Goal: Participate in discussion: Engage in conversation with other users on a specific topic

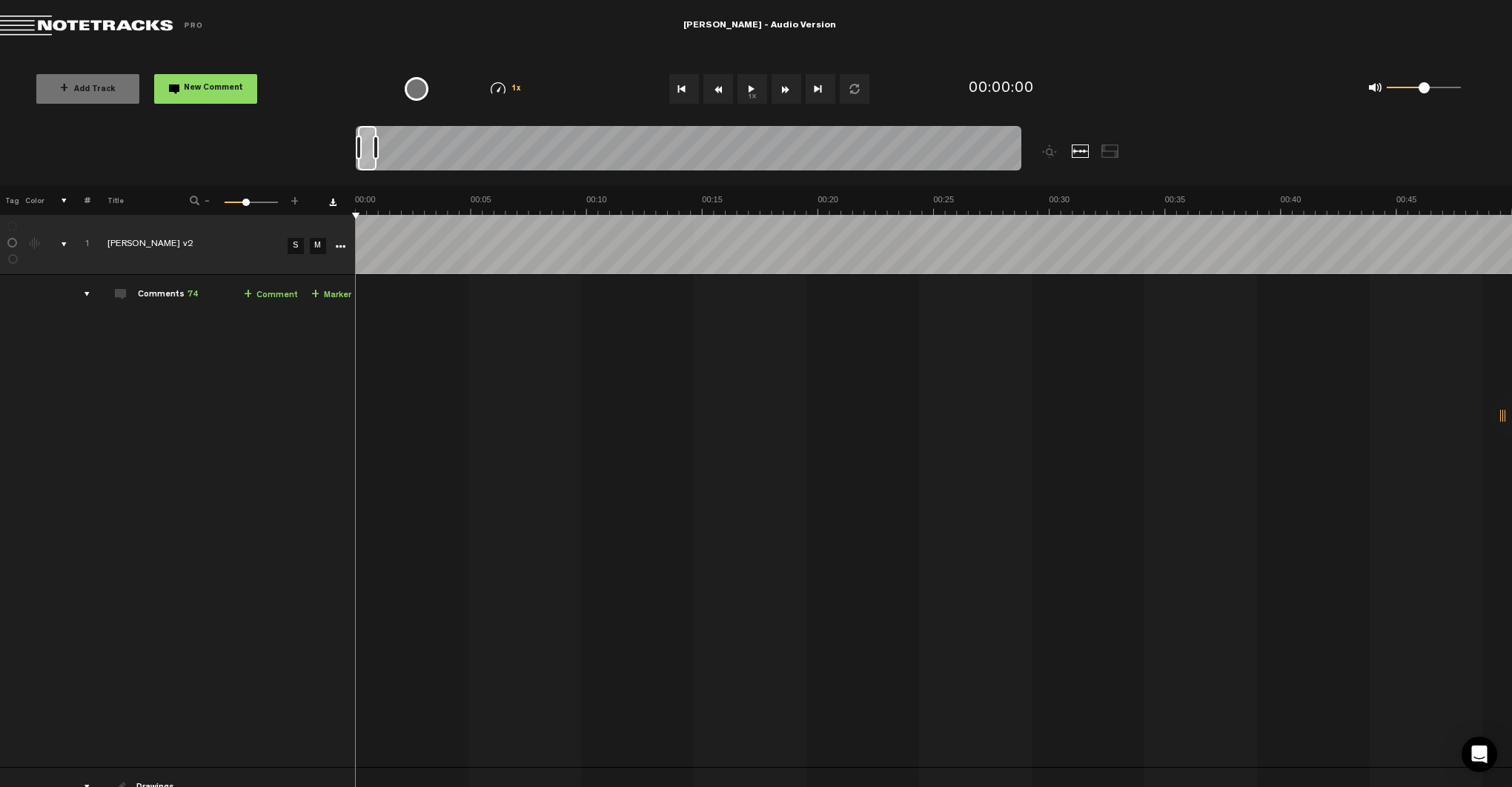
click at [87, 294] on div "comments" at bounding box center [81, 294] width 23 height 15
click at [88, 314] on td at bounding box center [79, 411] width 23 height 211
click at [88, 295] on div "comments" at bounding box center [81, 294] width 23 height 15
click at [159, 293] on div "Comments 74" at bounding box center [167, 295] width 60 height 13
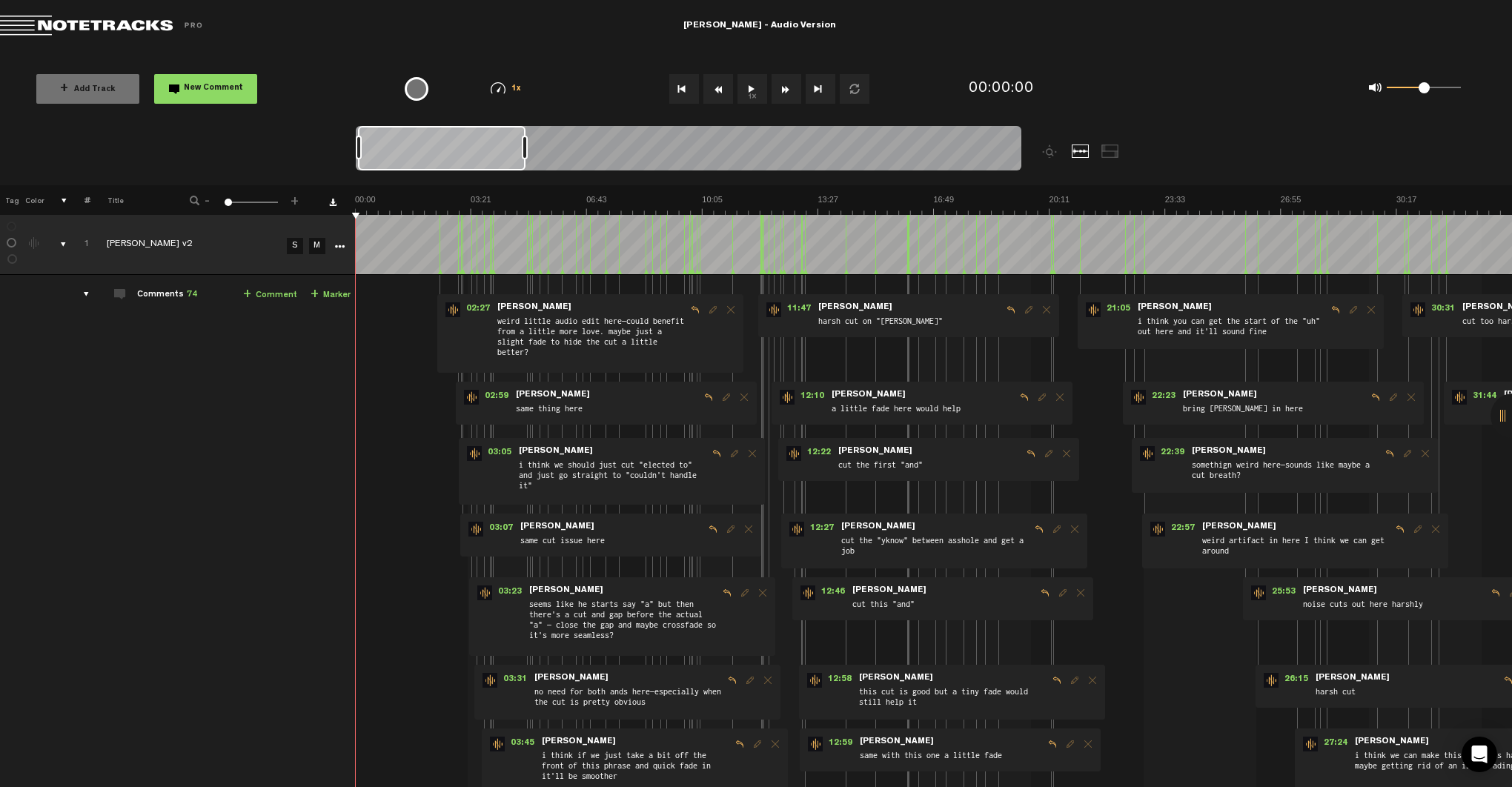
drag, startPoint x: 249, startPoint y: 200, endPoint x: 220, endPoint y: 200, distance: 29.0
click at [220, 200] on div "- 1 100 1 +" at bounding box center [245, 201] width 146 height 14
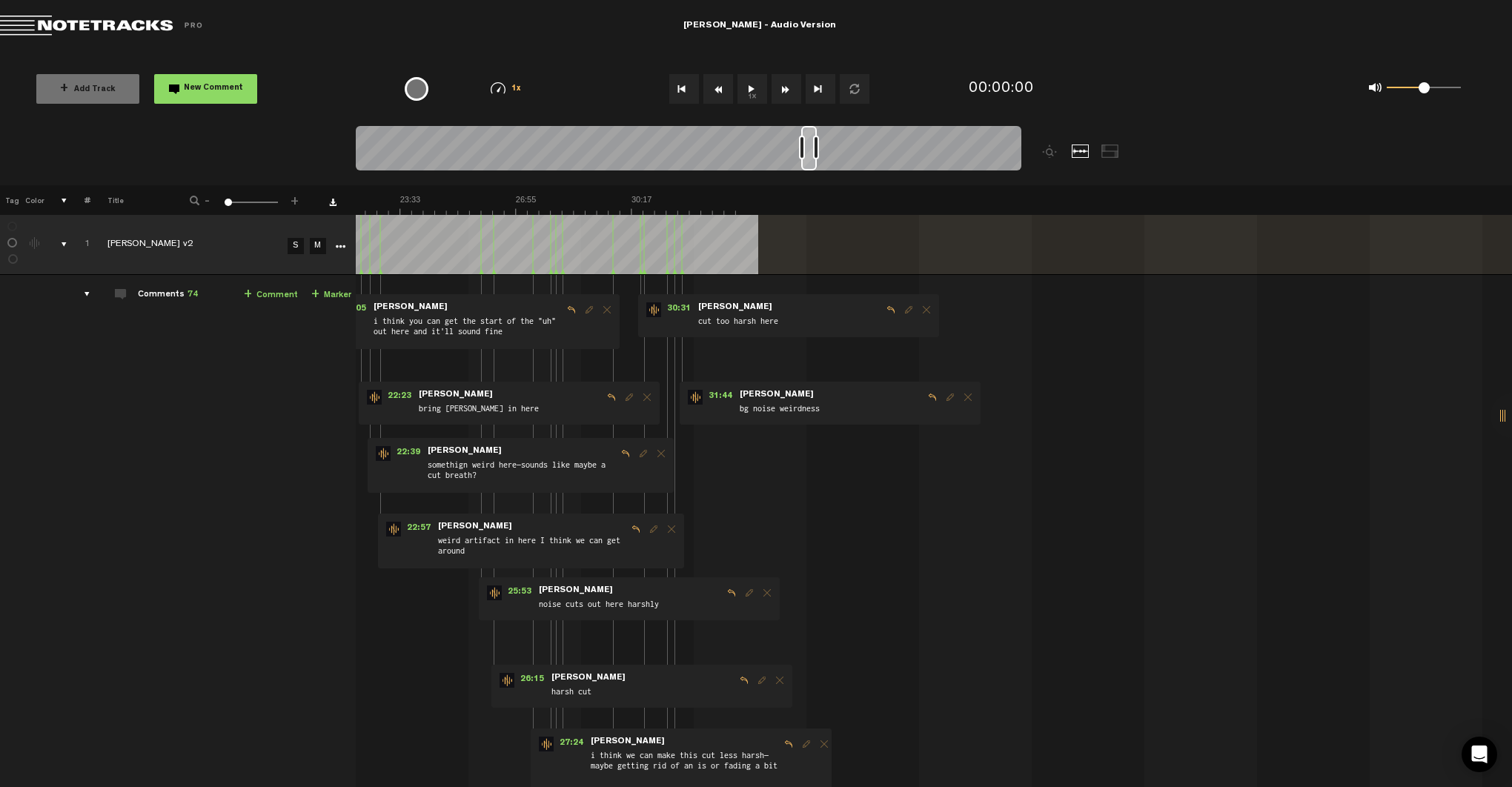
scroll to position [0, 774]
drag, startPoint x: 594, startPoint y: 154, endPoint x: 813, endPoint y: 131, distance: 220.2
click at [813, 131] on div at bounding box center [811, 148] width 16 height 44
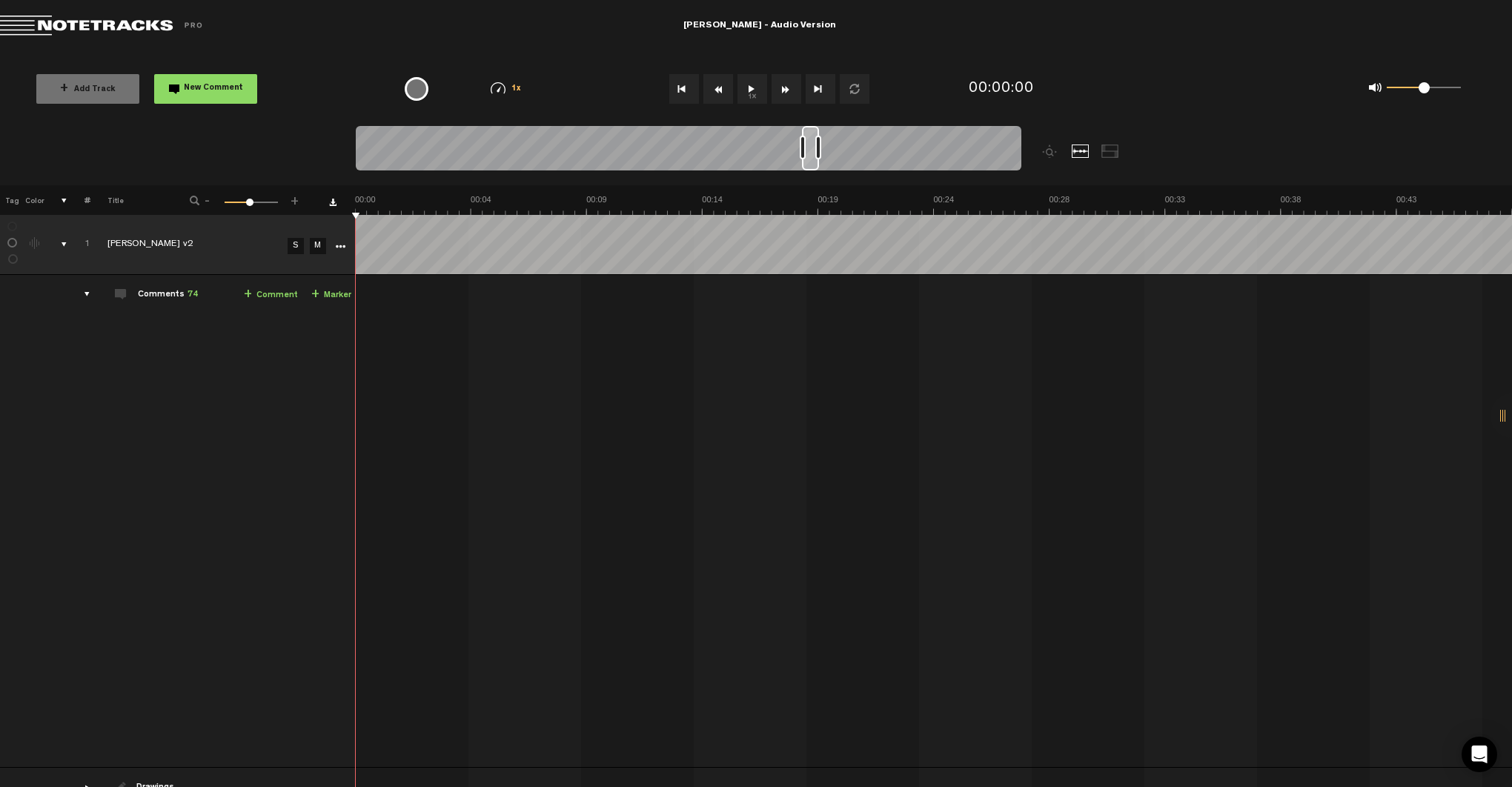
scroll to position [0, 0]
click at [802, 147] on div at bounding box center [802, 147] width 6 height 23
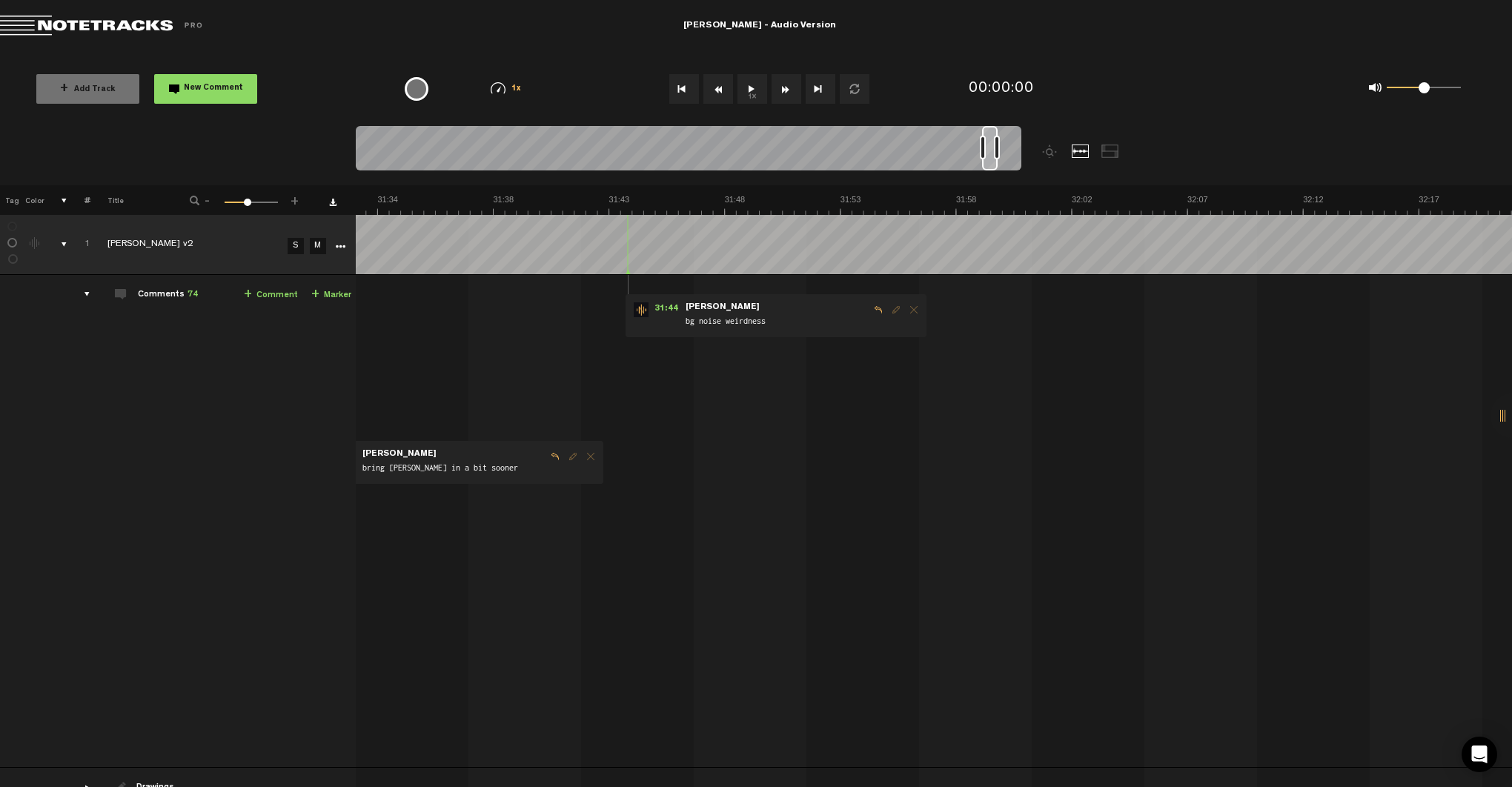
scroll to position [0, 45455]
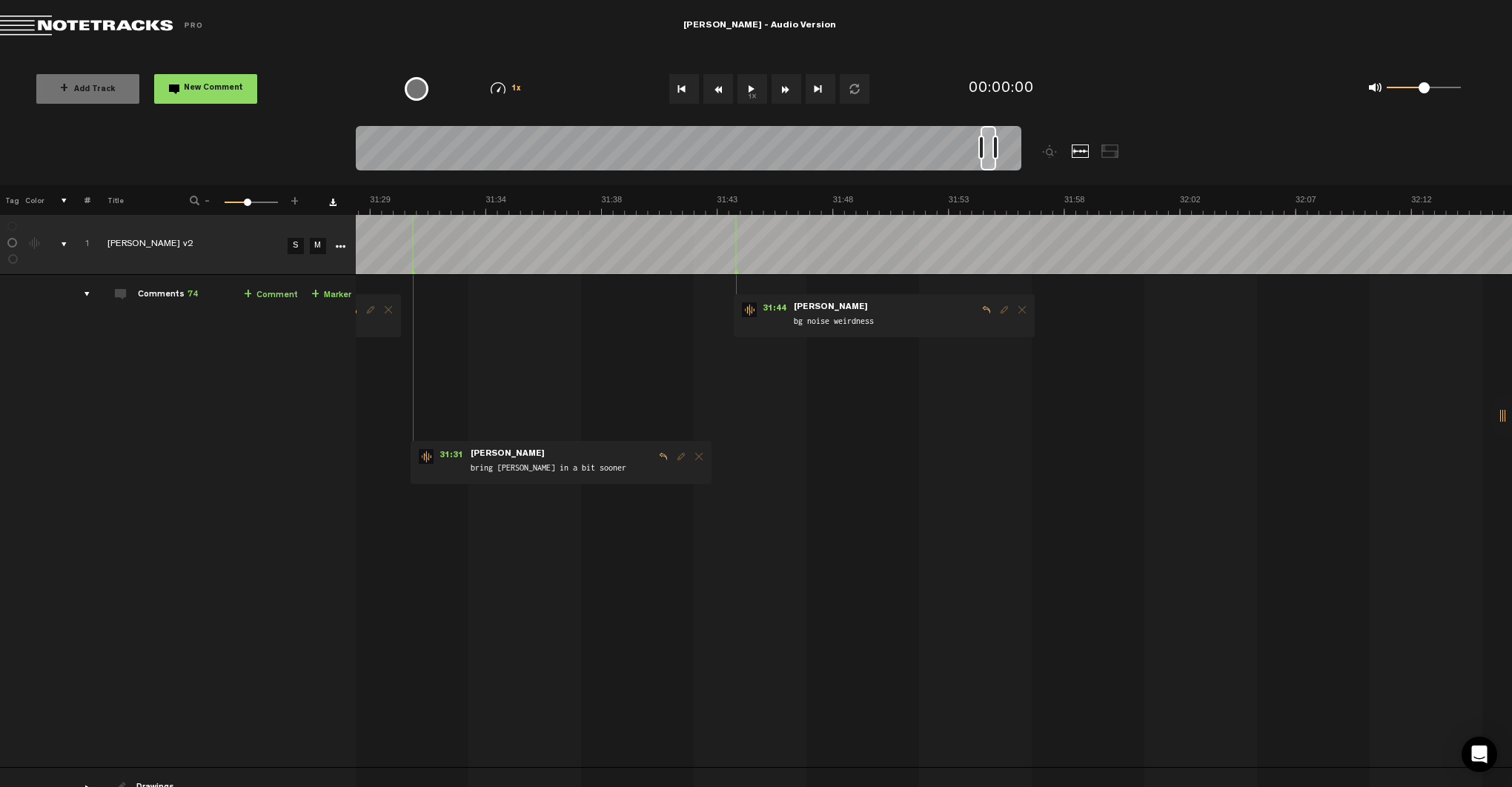
drag, startPoint x: 812, startPoint y: 145, endPoint x: 991, endPoint y: 121, distance: 180.6
click at [991, 52] on div "Loading... 100% + Add Track New Comment 1x 0.25x 0.5x 0.75x 1x 1.25x 1.5x 1.75x…" at bounding box center [756, 52] width 1512 height 0
click at [807, 319] on span "bg noise weirdness" at bounding box center [885, 322] width 186 height 16
click at [769, 307] on span "31:44" at bounding box center [774, 310] width 36 height 15
click at [1019, 309] on span "Delete comment" at bounding box center [1022, 310] width 18 height 10
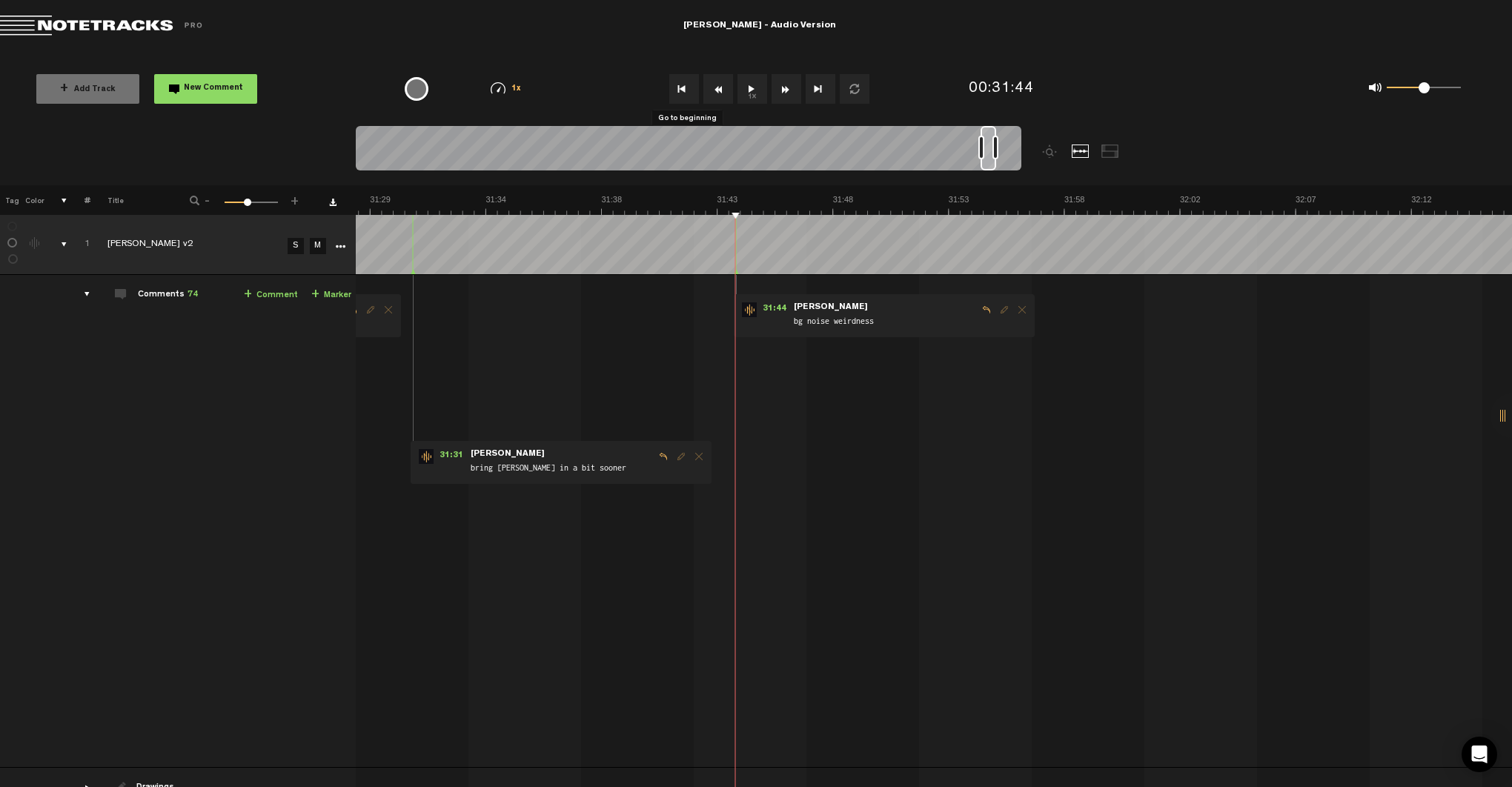
click at [680, 84] on button "Go to beginning" at bounding box center [684, 89] width 29 height 30
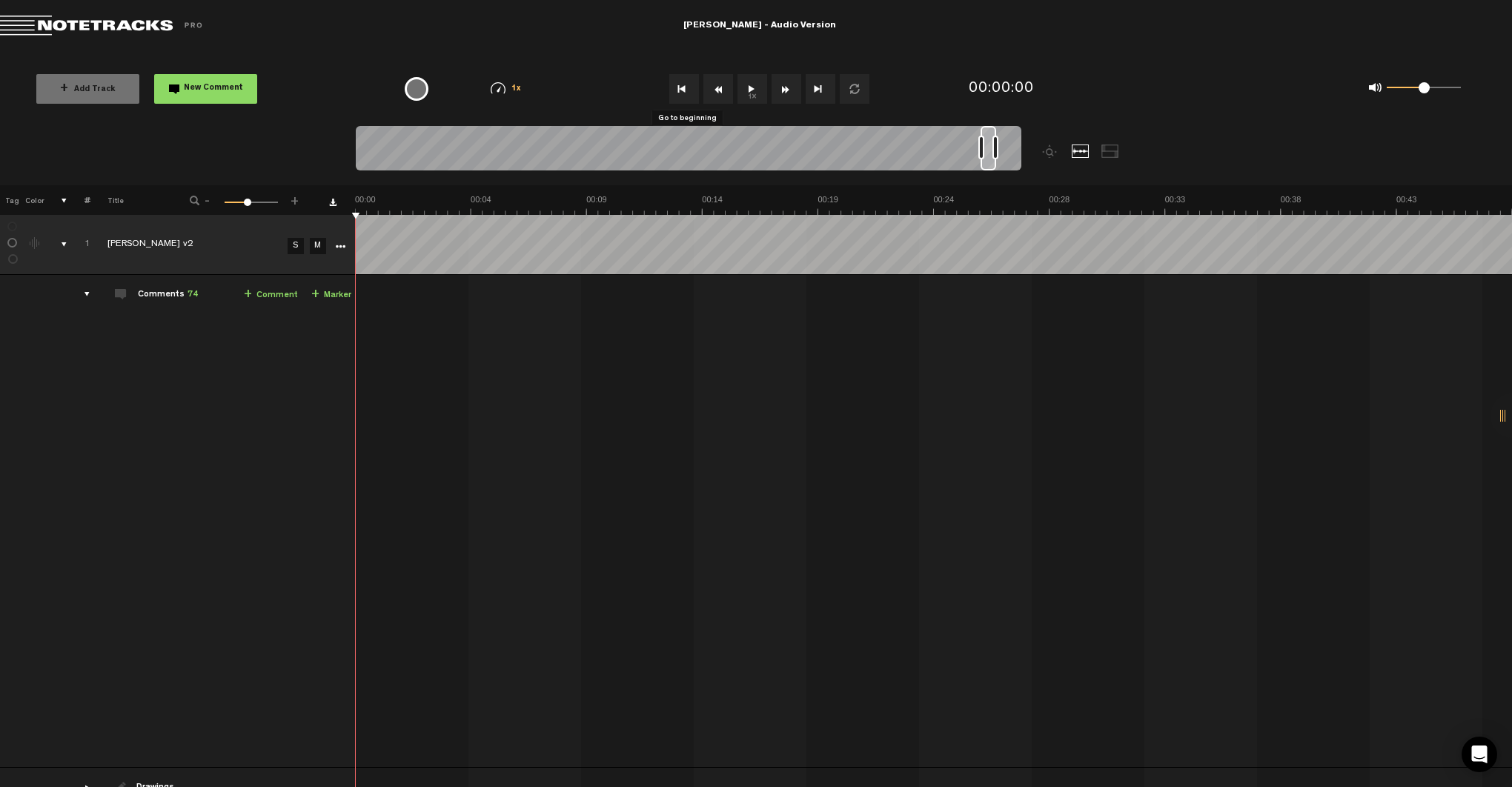
scroll to position [0, 0]
click at [823, 86] on button "Go to end" at bounding box center [821, 89] width 29 height 30
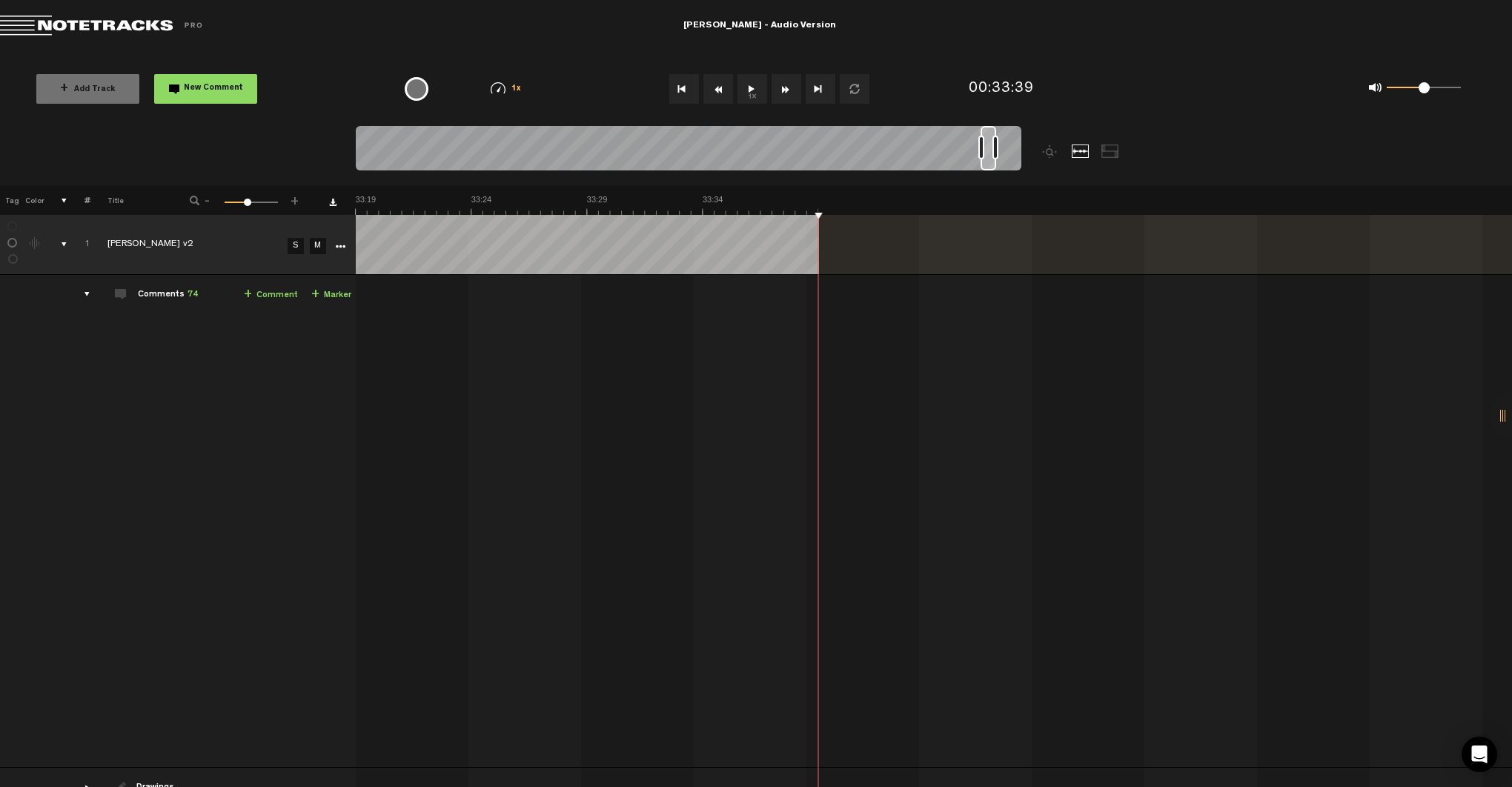
scroll to position [0, 48131]
click at [717, 86] on button "Rewind" at bounding box center [718, 89] width 29 height 30
click at [209, 235] on td "[PERSON_NAME] v2" at bounding box center [187, 245] width 193 height 60
click at [207, 247] on div "Click to edit the title" at bounding box center [204, 245] width 193 height 15
click at [337, 246] on icon "More" at bounding box center [340, 247] width 10 height 10
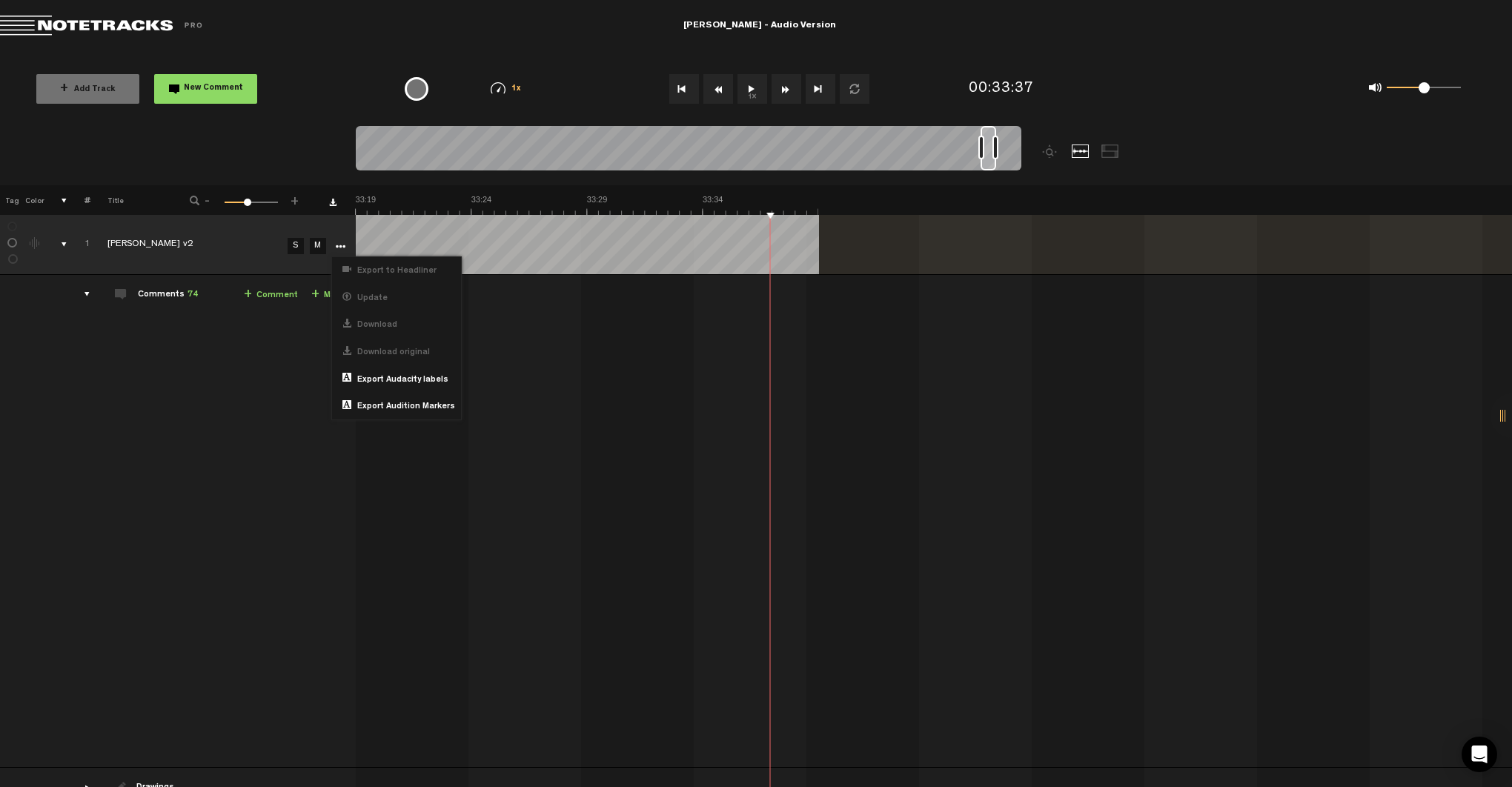
click at [343, 234] on td at bounding box center [339, 245] width 23 height 60
click at [344, 237] on td at bounding box center [339, 245] width 23 height 60
click at [180, 291] on div "Comments 74" at bounding box center [167, 295] width 60 height 13
click at [190, 292] on span "74" at bounding box center [193, 295] width 10 height 9
click at [193, 292] on span "74" at bounding box center [193, 295] width 10 height 9
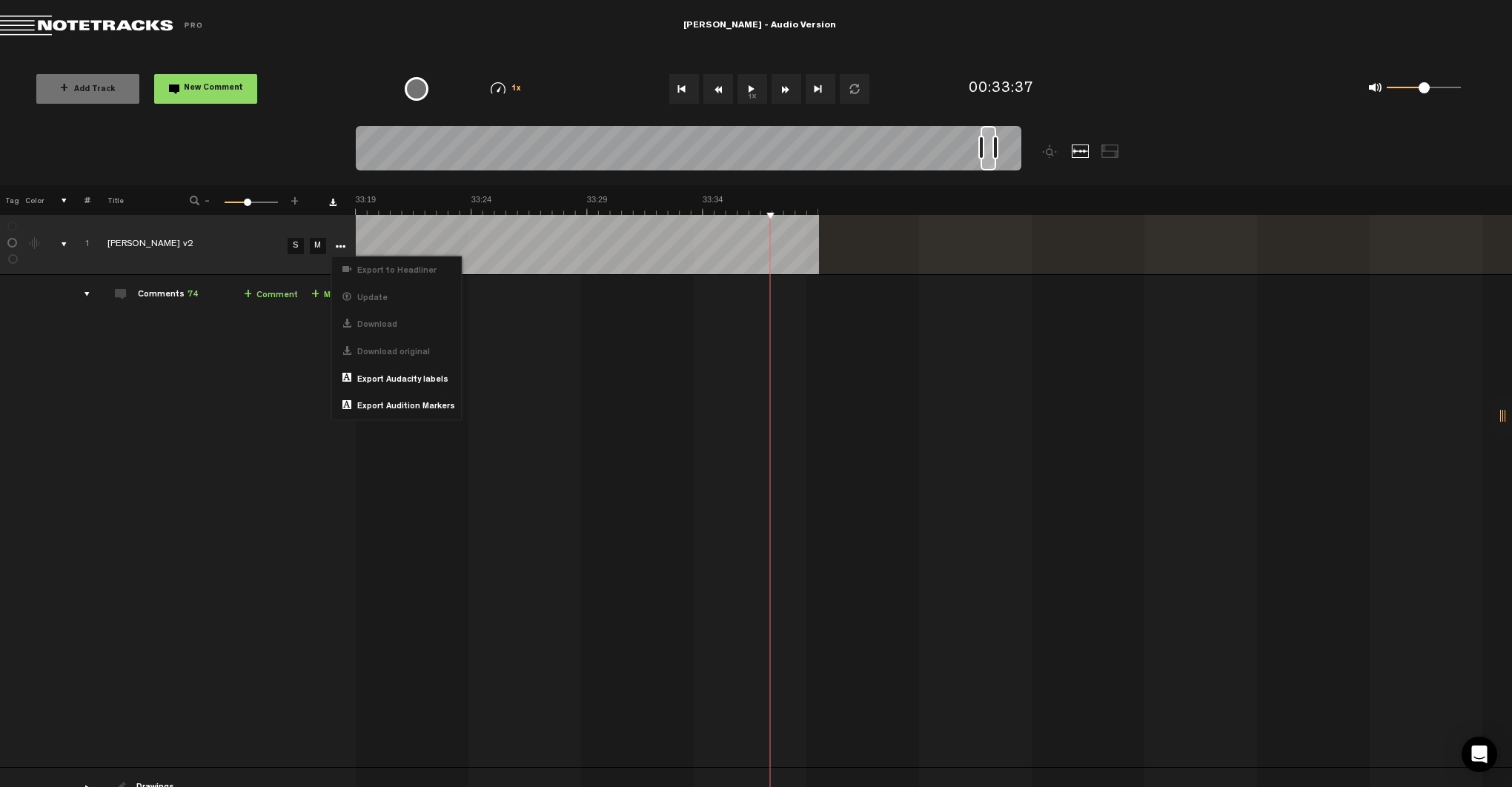
click at [222, 299] on td "Comments 74 + Comment + Marker" at bounding box center [223, 521] width 265 height 493
click at [324, 331] on td "Comments 74 + Comment + Marker" at bounding box center [223, 521] width 265 height 493
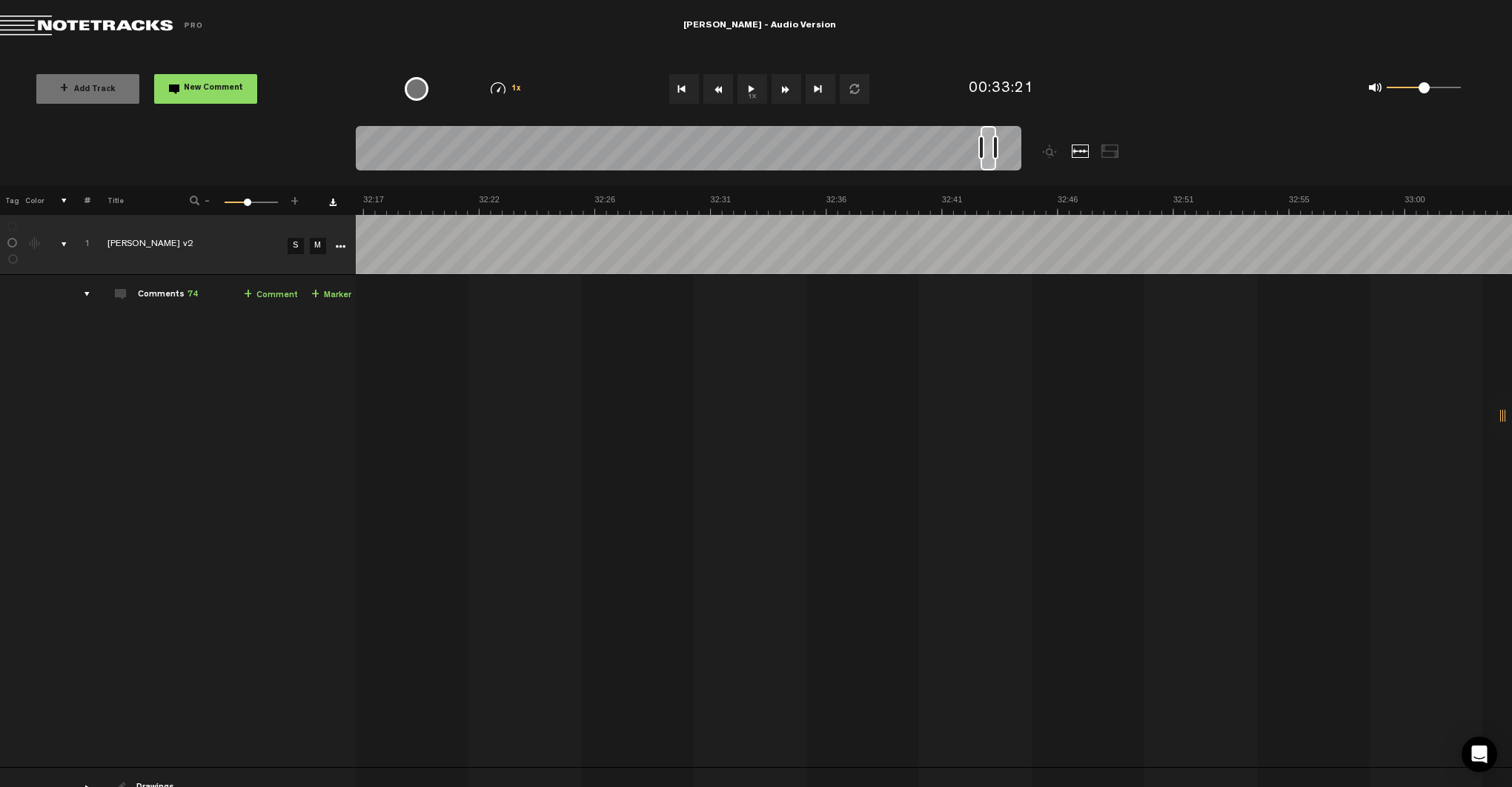
scroll to position [0, 46263]
click at [206, 202] on span "-" at bounding box center [207, 199] width 12 height 9
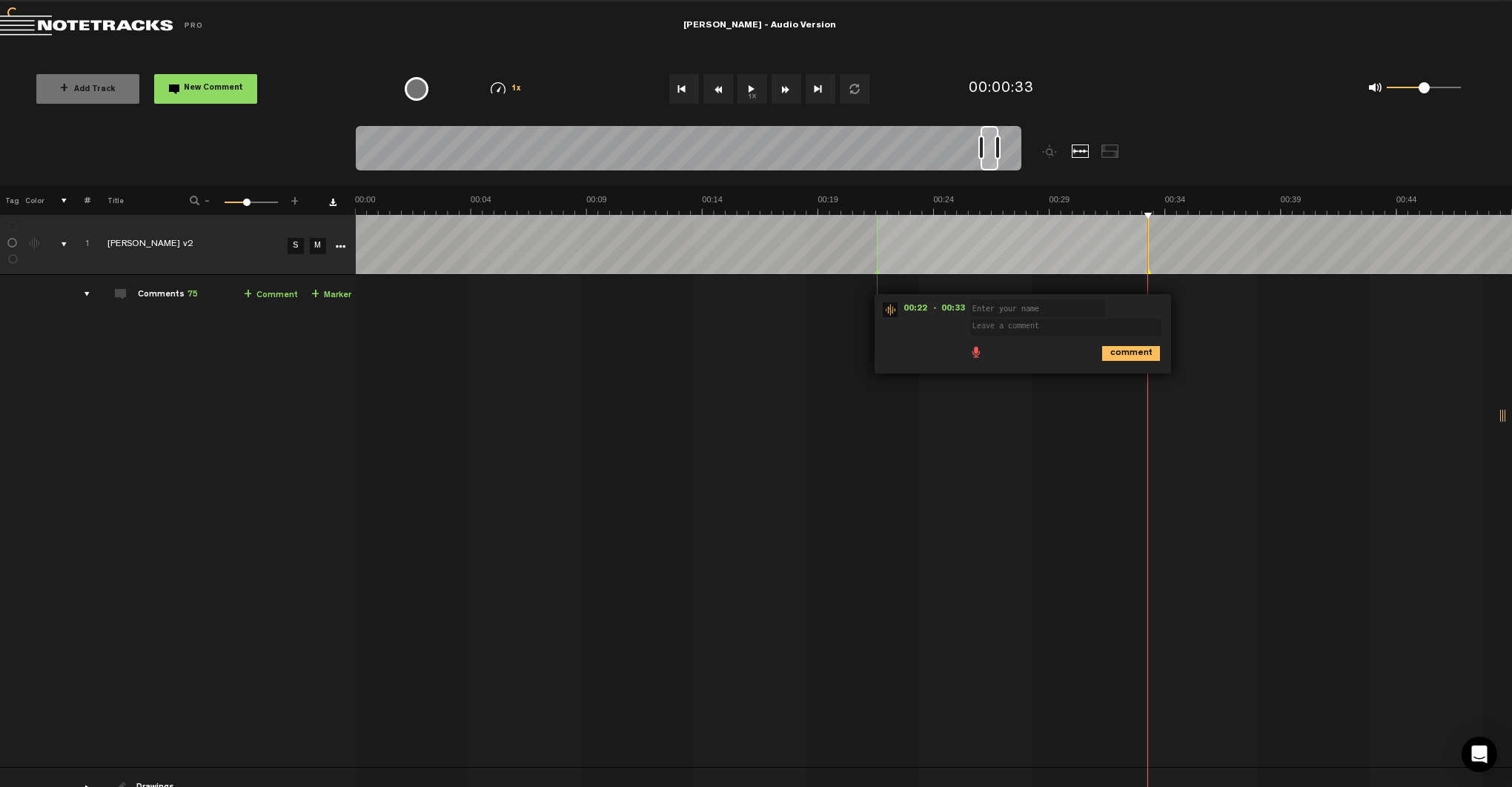
click at [1077, 348] on li at bounding box center [1078, 350] width 12 height 12
click at [946, 404] on div "00:22 - 00:33 • : "" (Unknown) comment 02:27 - • : "weird little audio edit her…" at bounding box center [935, 528] width 1155 height 481
click at [943, 109] on div "1x" at bounding box center [763, 89] width 403 height 52
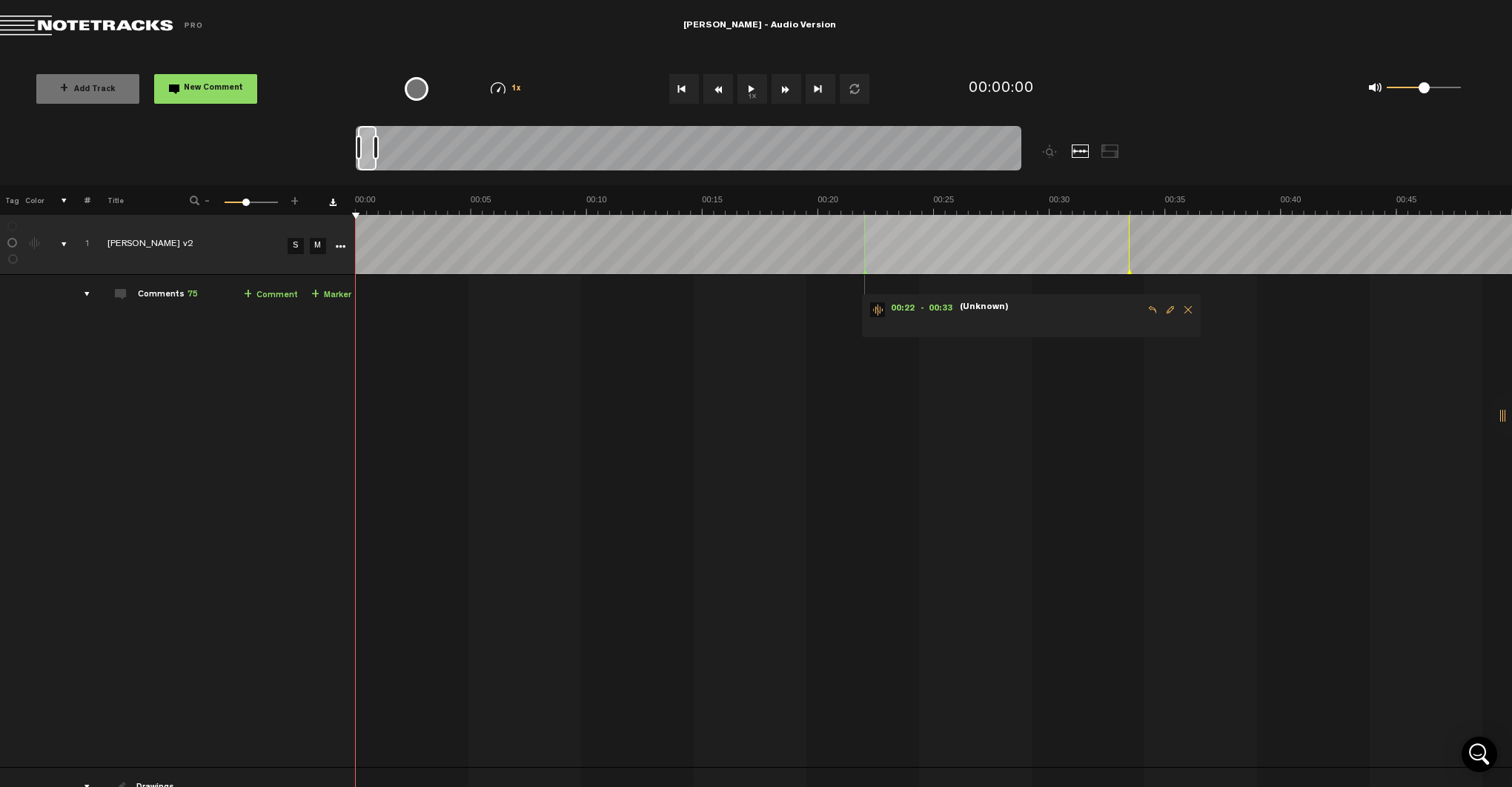
click at [1112, 150] on div at bounding box center [1110, 151] width 18 height 13
click at [1080, 152] on div at bounding box center [1081, 151] width 18 height 13
click at [1047, 151] on div at bounding box center [1051, 151] width 18 height 13
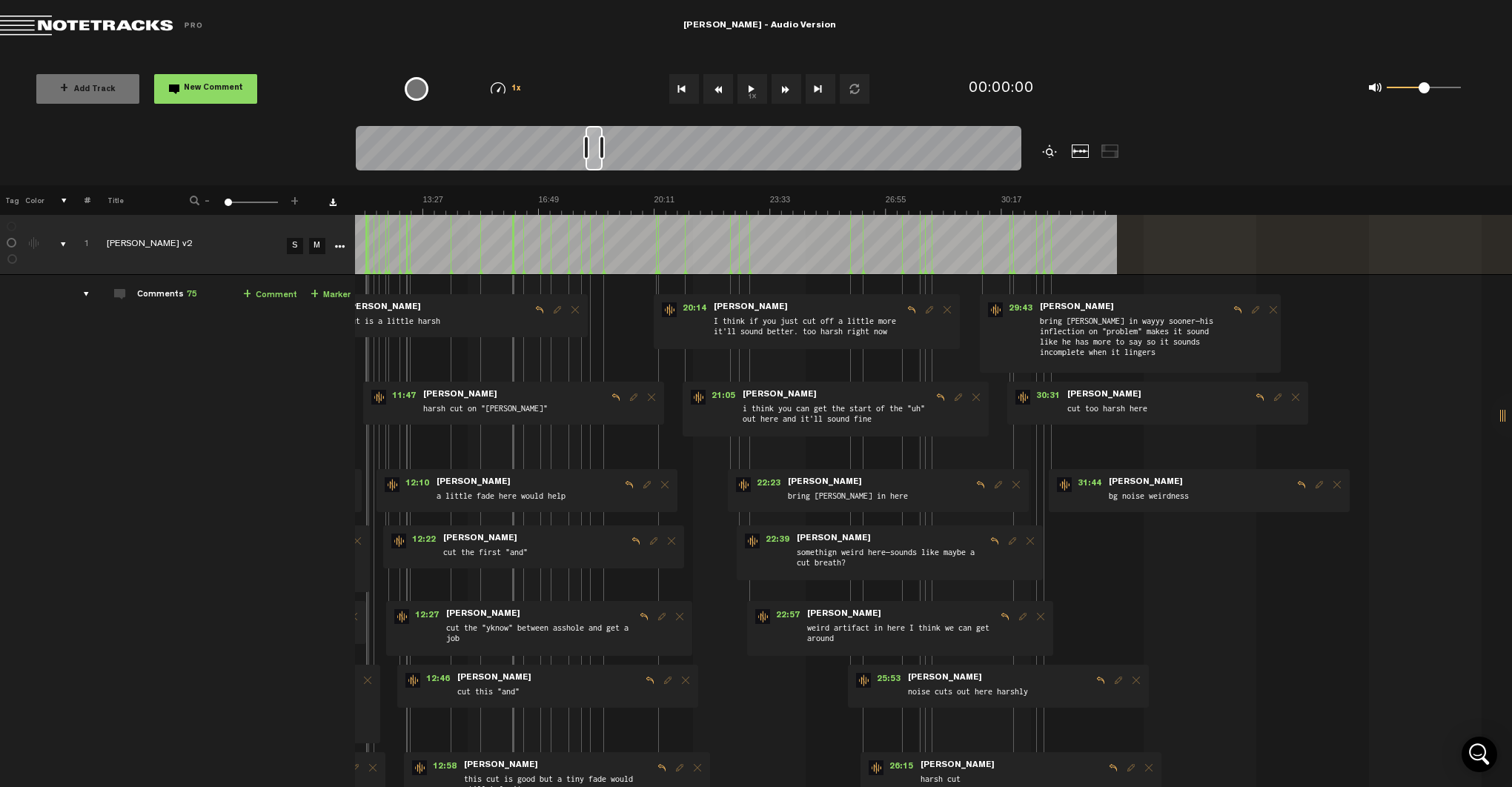
scroll to position [0, 662]
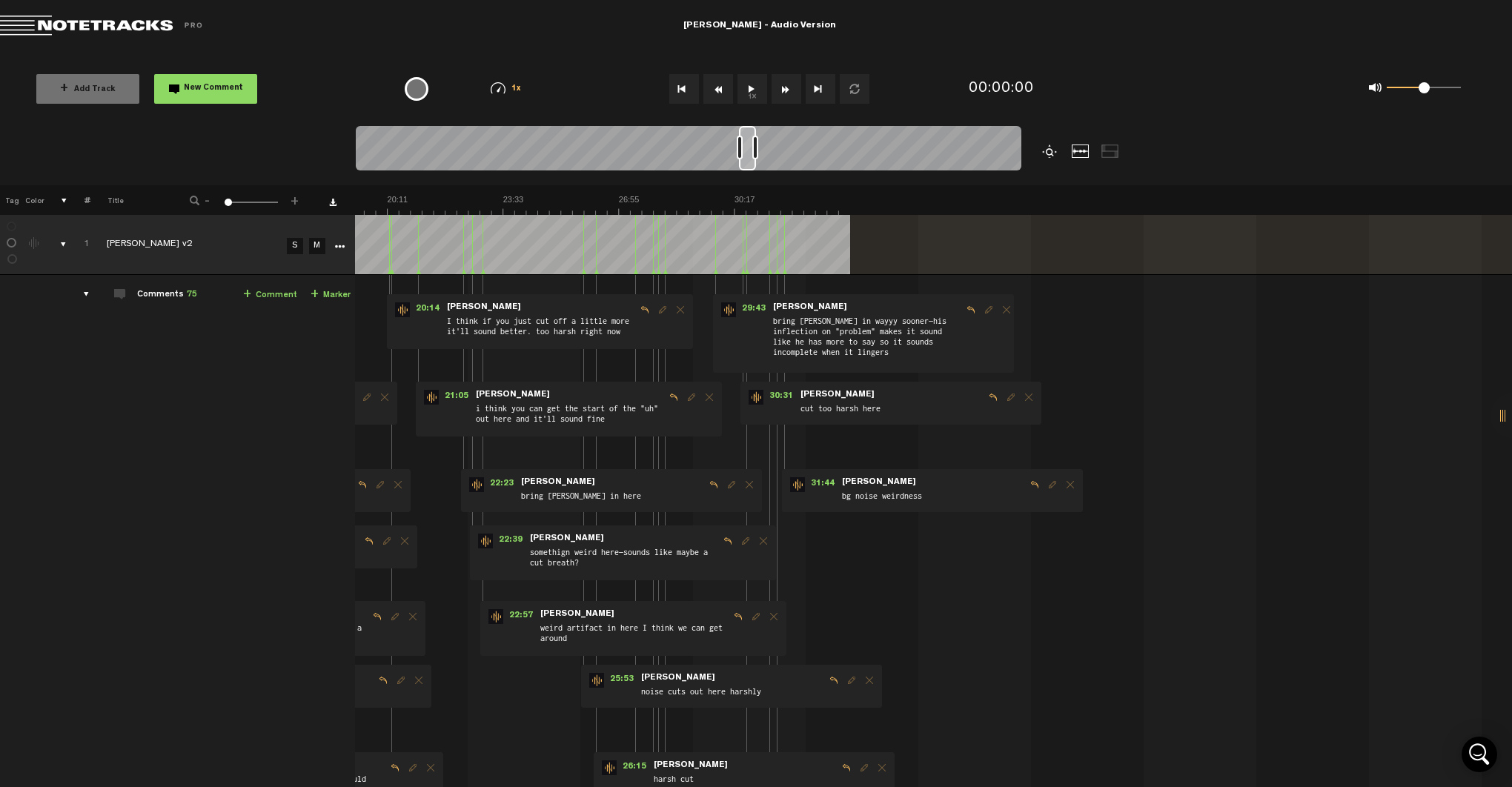
click at [304, 204] on div "- 1 100 1 +" at bounding box center [245, 201] width 146 height 14
click at [298, 203] on span "+" at bounding box center [295, 199] width 12 height 9
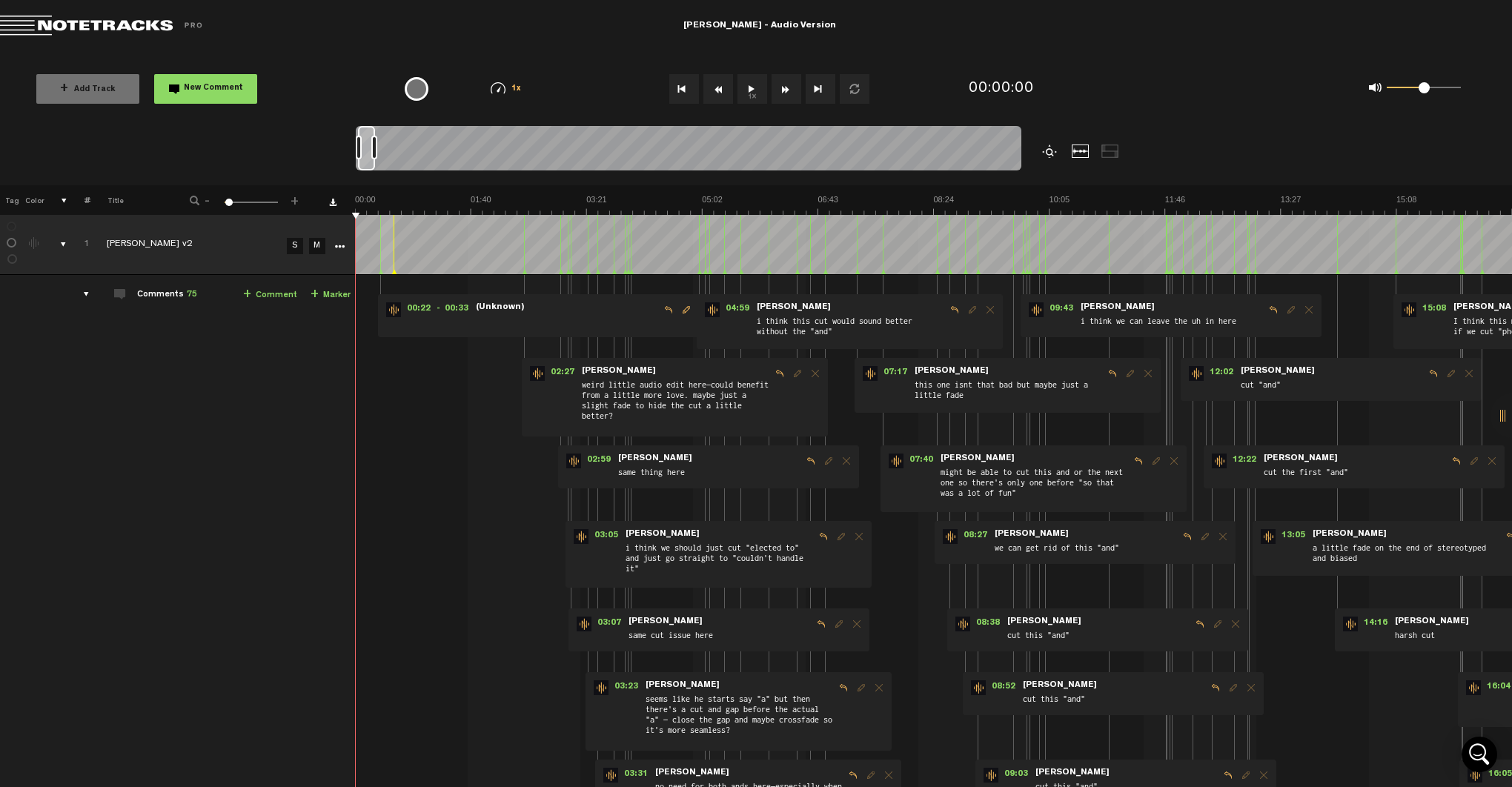
click at [298, 203] on span "+" at bounding box center [295, 199] width 12 height 9
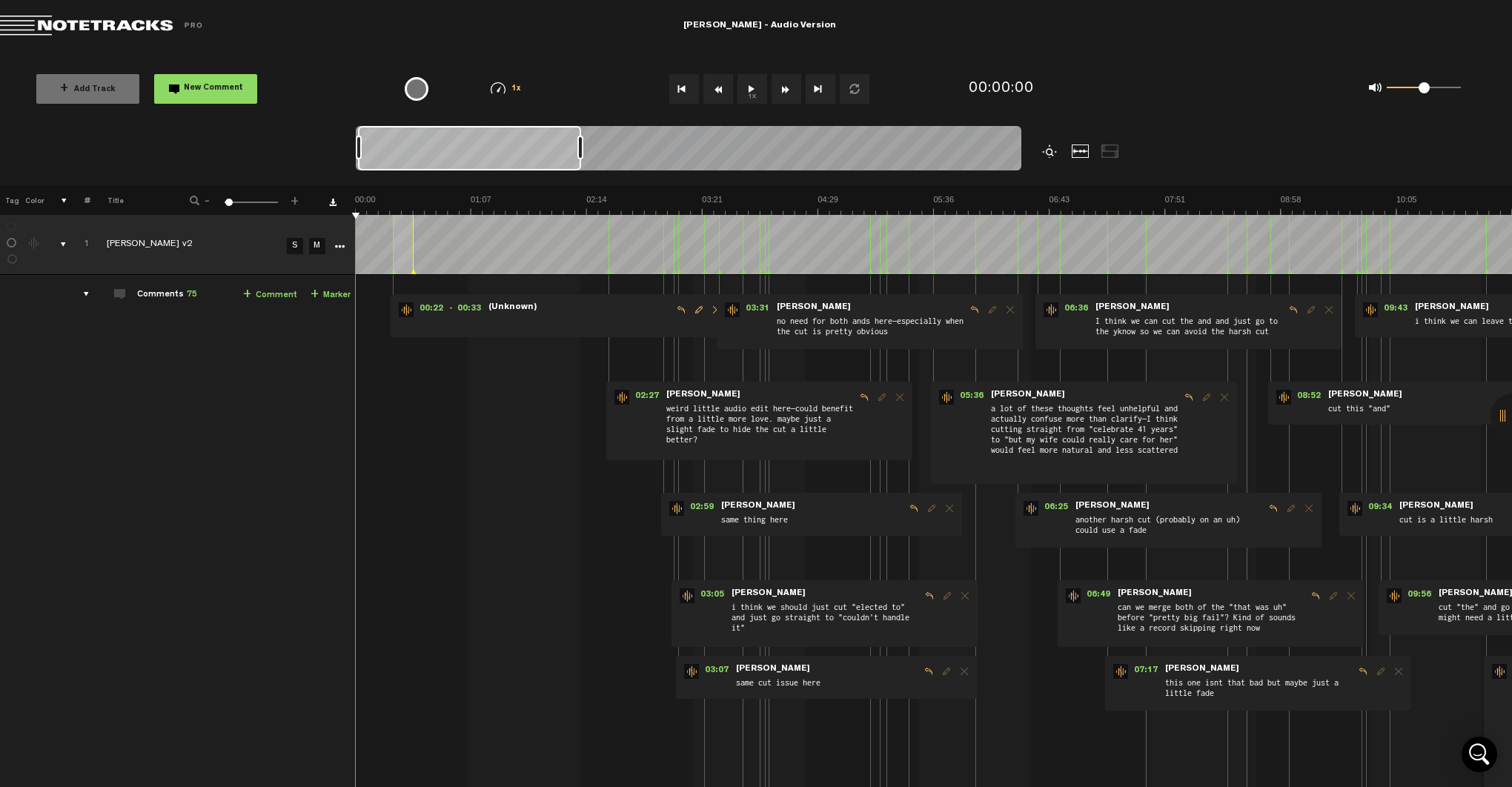
click at [296, 203] on span "+" at bounding box center [295, 199] width 12 height 9
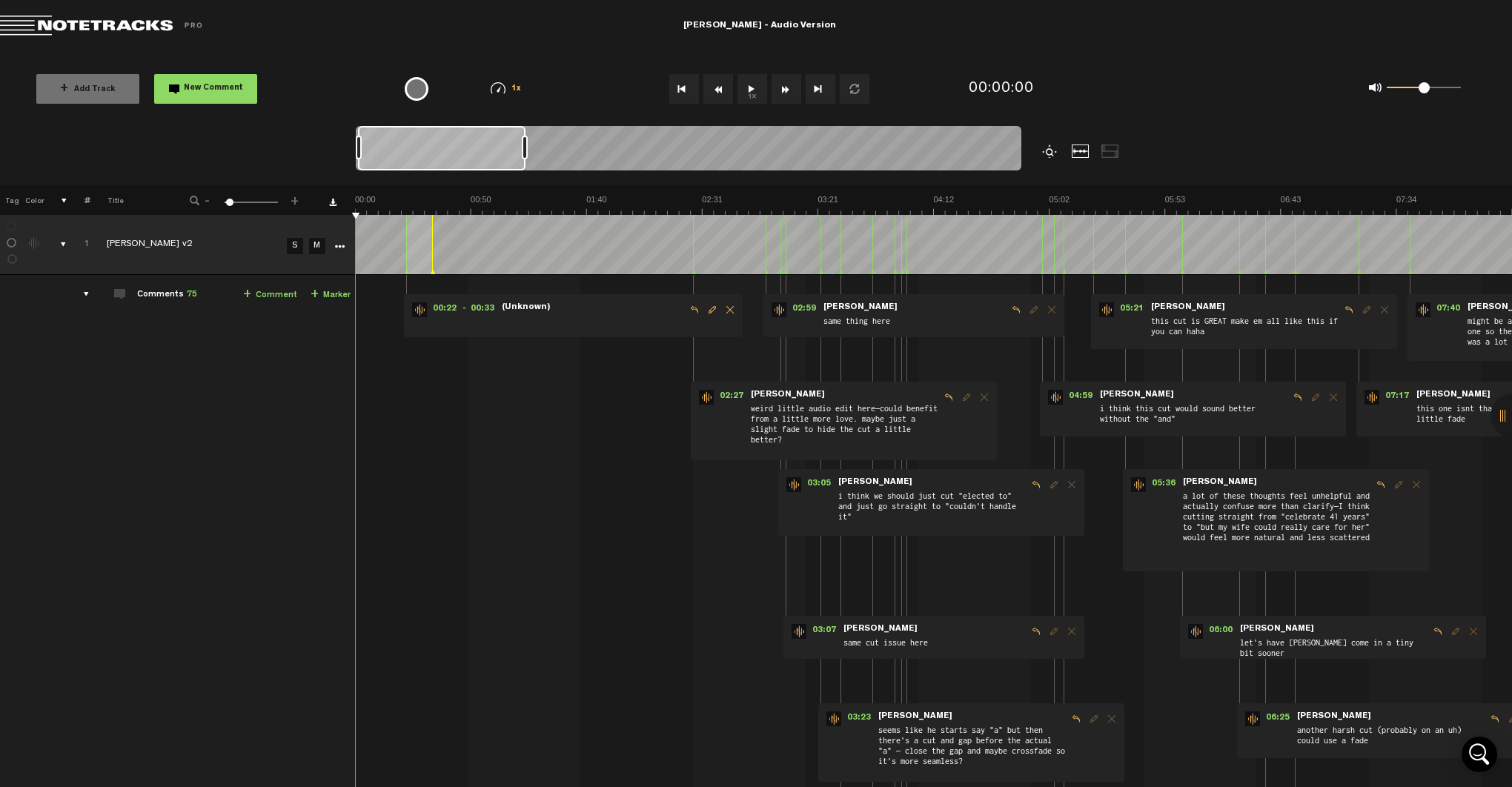
click at [296, 203] on span "+" at bounding box center [295, 199] width 12 height 9
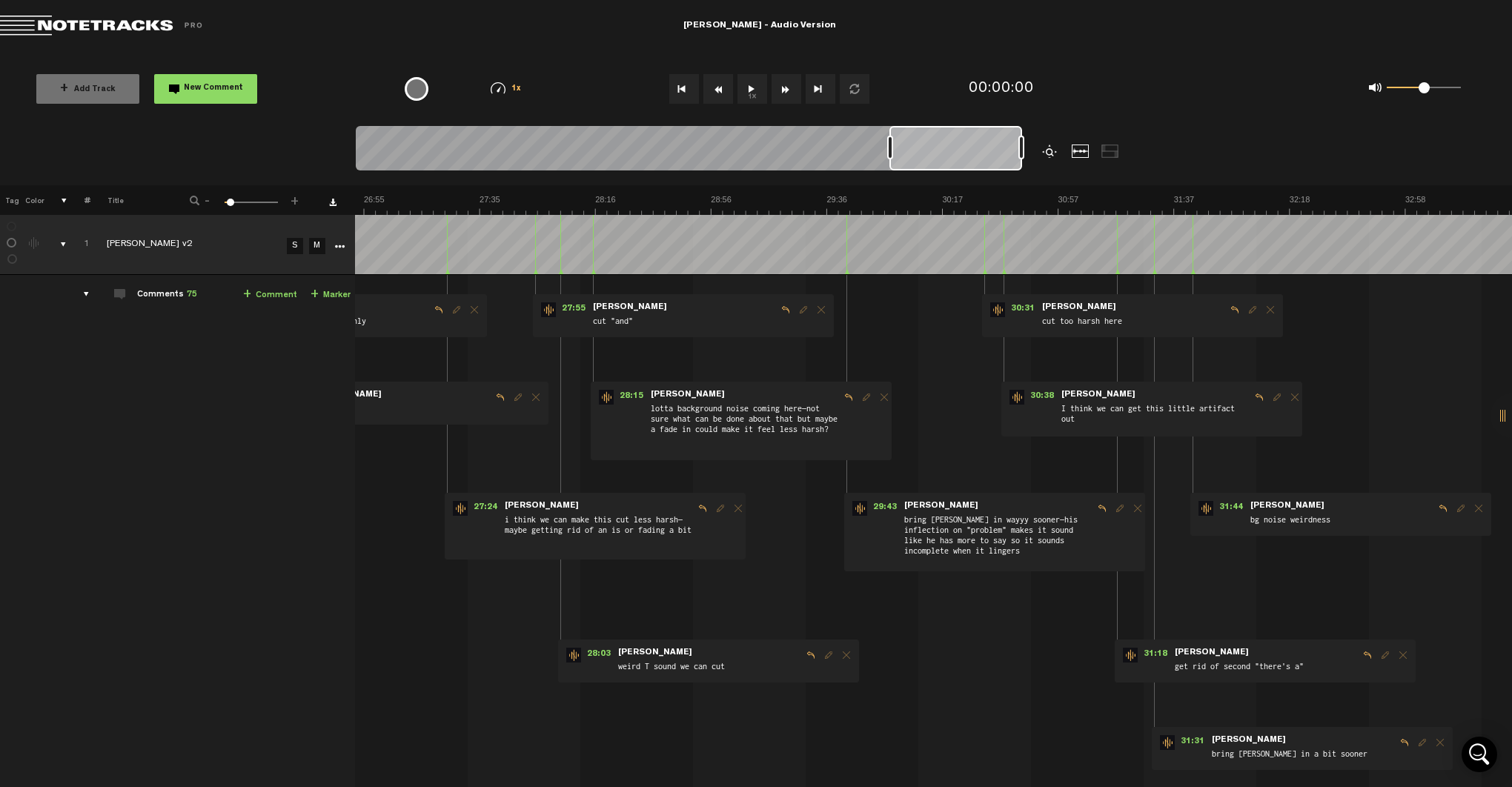
scroll to position [0, 4619]
drag, startPoint x: 405, startPoint y: 166, endPoint x: 992, endPoint y: 120, distance: 588.8
click at [992, 52] on div "Loading... 100% + Add Track New Comment 1x 0.25x 0.5x 0.75x 1x 1.25x 1.5x 1.75x…" at bounding box center [756, 52] width 1512 height 0
click at [1181, 742] on span "31:31" at bounding box center [1192, 743] width 36 height 15
click at [1033, 392] on span "30:38" at bounding box center [1042, 397] width 36 height 15
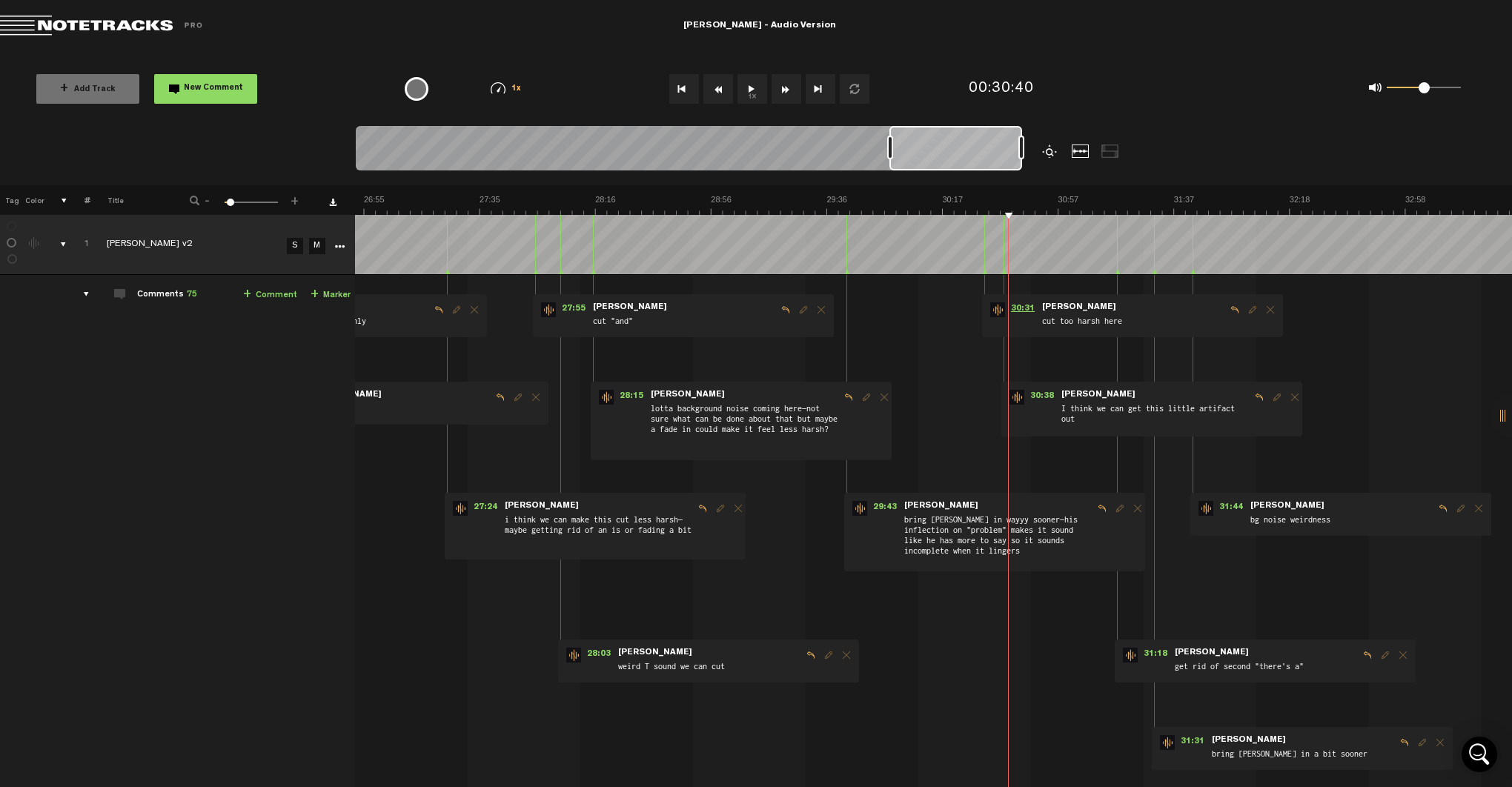
click at [1012, 308] on span "30:31" at bounding box center [1023, 310] width 36 height 15
click at [874, 506] on span "29:43" at bounding box center [885, 508] width 36 height 15
click at [617, 400] on span "28:15" at bounding box center [631, 397] width 36 height 15
click at [867, 507] on span "29:43" at bounding box center [885, 508] width 36 height 15
click at [1005, 308] on span "30:31" at bounding box center [1023, 310] width 36 height 15
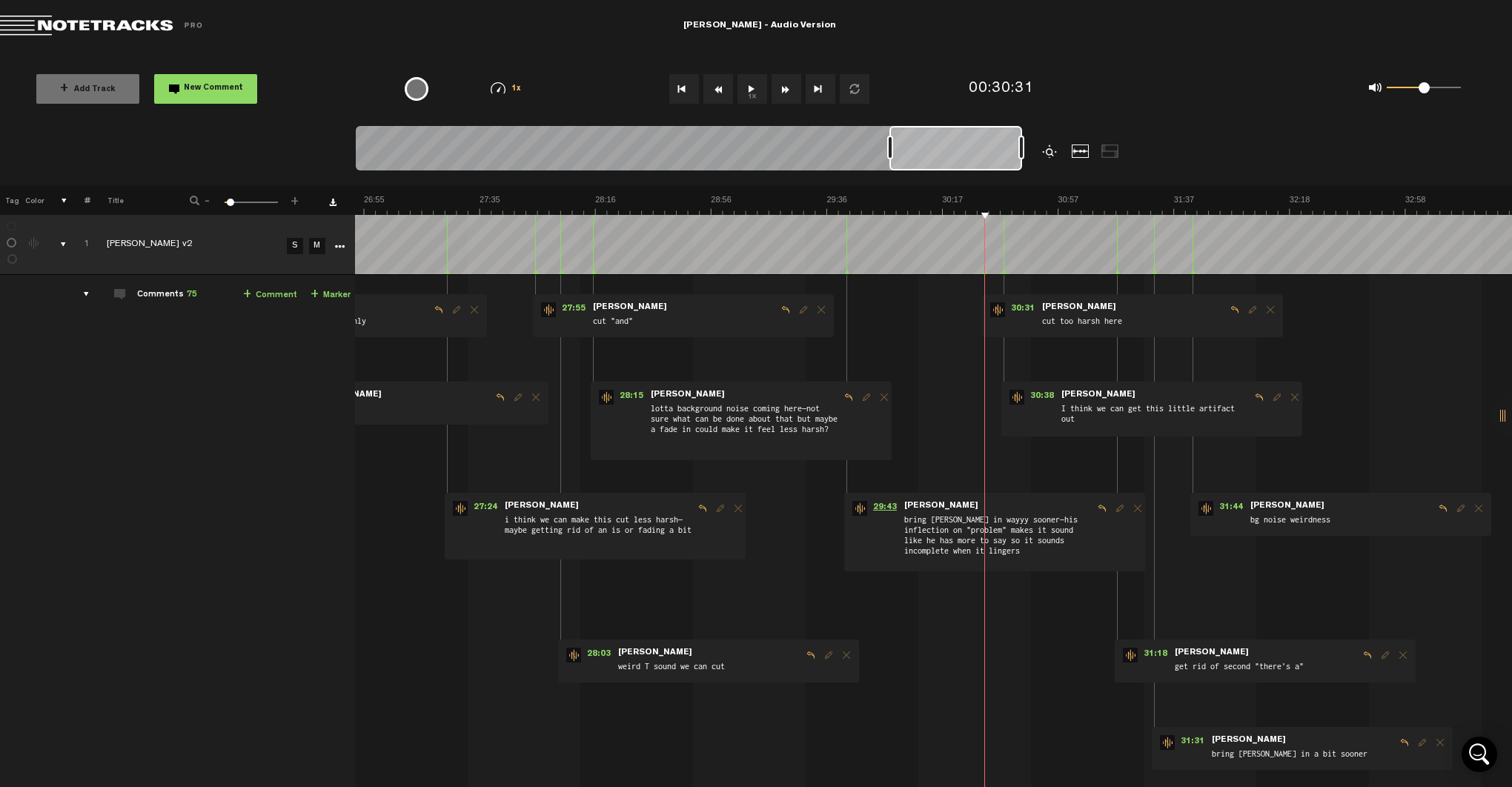
click at [877, 502] on span "29:43" at bounding box center [885, 508] width 36 height 15
click at [868, 508] on span "29:43" at bounding box center [885, 508] width 36 height 15
click at [614, 394] on span "28:15" at bounding box center [631, 397] width 36 height 15
click at [619, 395] on span "28:15" at bounding box center [631, 397] width 36 height 15
click at [570, 305] on span "27:55" at bounding box center [573, 310] width 36 height 15
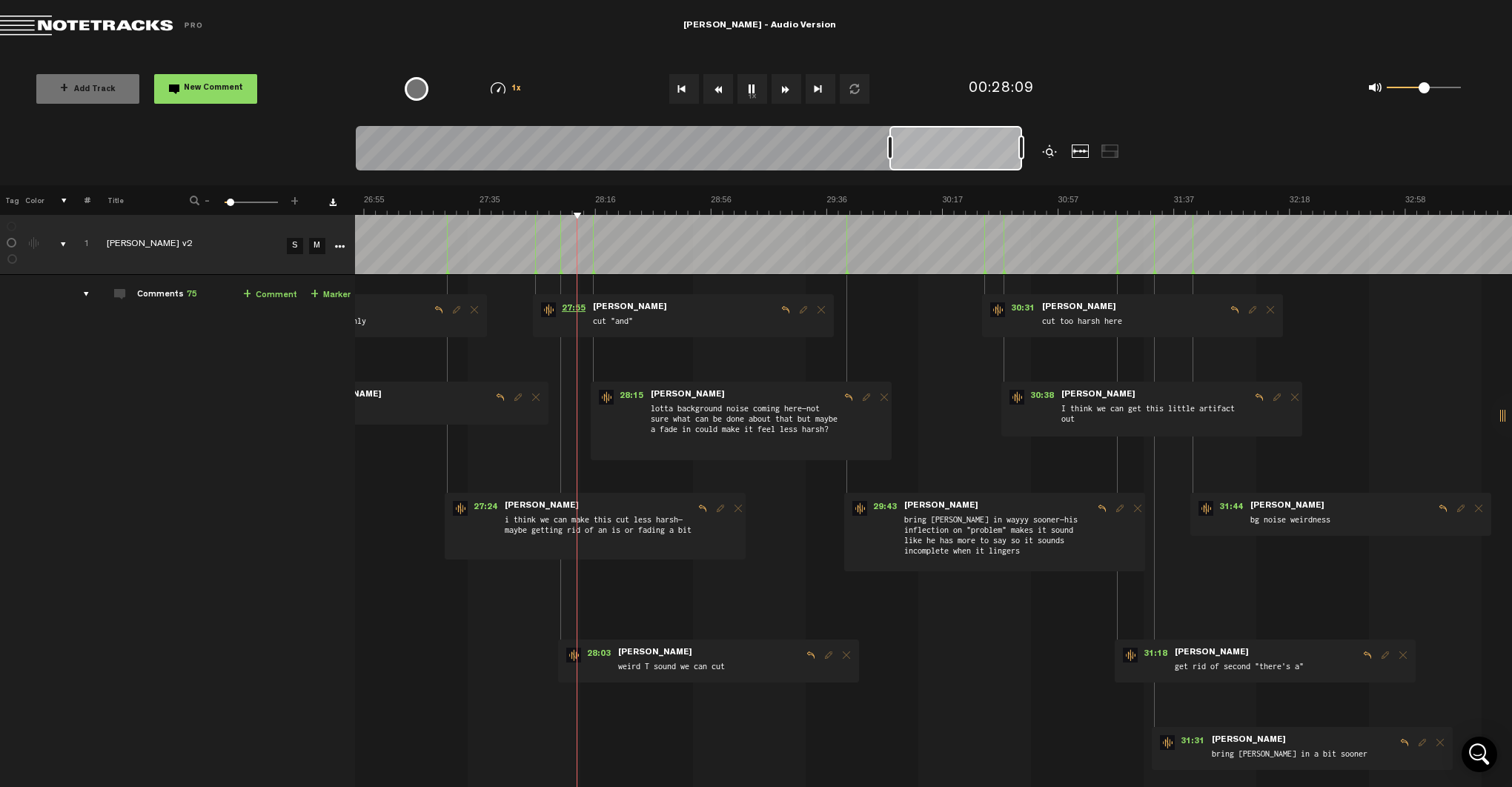
click at [563, 306] on span "27:55" at bounding box center [573, 310] width 36 height 15
click at [563, 309] on span "27:55" at bounding box center [573, 310] width 36 height 15
click at [588, 654] on span "28:03" at bounding box center [599, 655] width 36 height 15
click at [587, 654] on span "28:03" at bounding box center [599, 655] width 36 height 15
click at [562, 305] on span "27:55" at bounding box center [573, 310] width 36 height 15
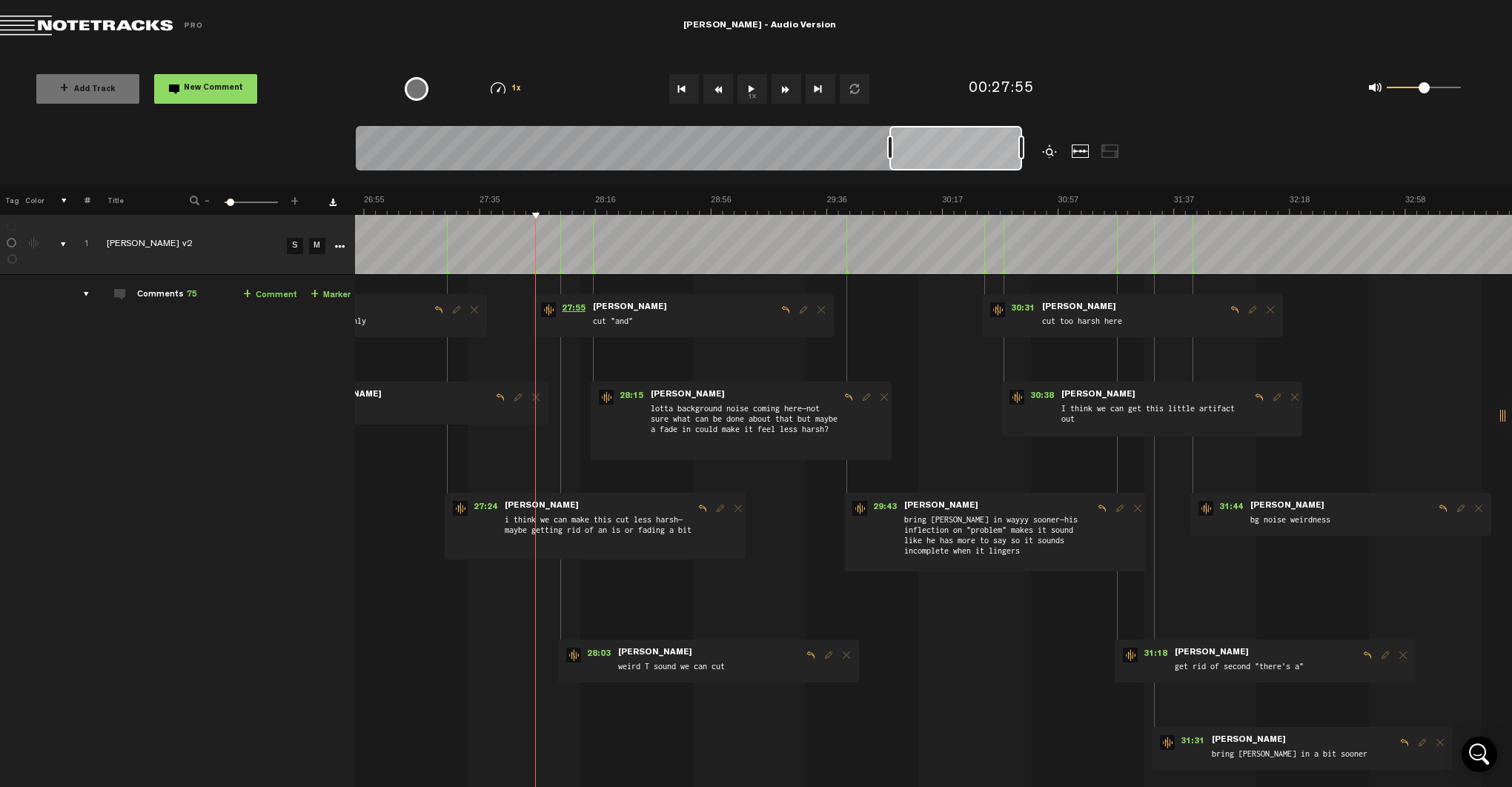
click at [562, 305] on span "27:55" at bounding box center [573, 310] width 36 height 15
click at [585, 655] on span "28:03" at bounding box center [599, 655] width 36 height 15
click at [562, 307] on span "27:55" at bounding box center [573, 310] width 36 height 15
click at [581, 651] on span "28:03" at bounding box center [599, 655] width 36 height 15
click at [556, 307] on span "27:55" at bounding box center [573, 310] width 36 height 15
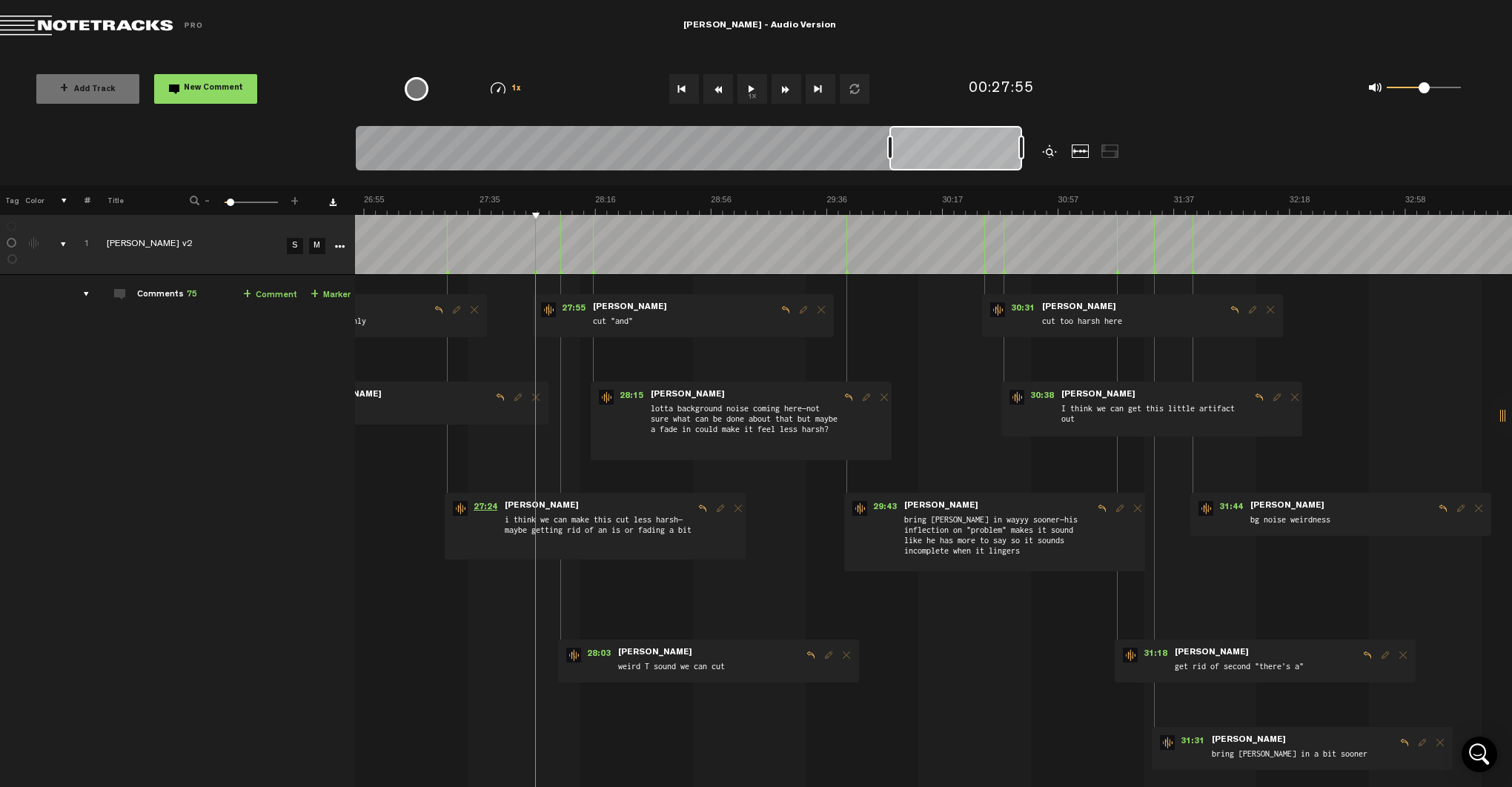
click at [476, 505] on span "27:24" at bounding box center [485, 508] width 36 height 15
